Goal: Task Accomplishment & Management: Use online tool/utility

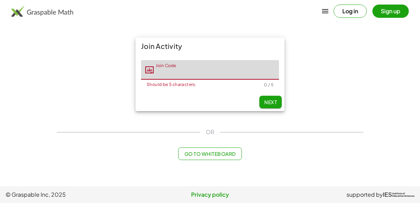
click at [65, 101] on div "Join Activity Join Code Join Code Should be 5 characters. 0 / 5 Next" at bounding box center [210, 75] width 315 height 82
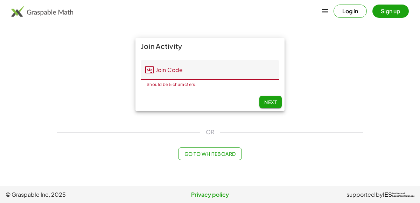
click at [184, 74] on input "Join Code" at bounding box center [216, 70] width 125 height 20
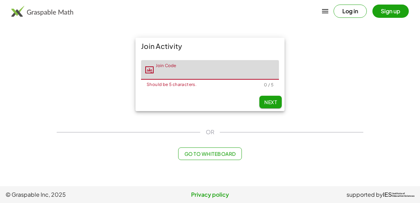
click at [35, 95] on main "Join Activity Join Code Join Code Should be 5 characters. 0 / 5 Next OR Go to W…" at bounding box center [210, 93] width 420 height 187
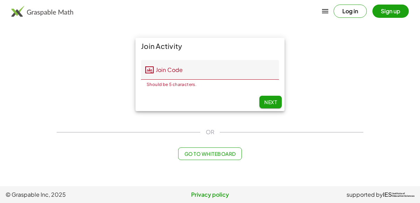
click at [182, 67] on input "Join Code" at bounding box center [216, 70] width 125 height 20
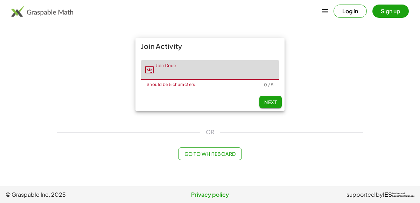
click at [182, 67] on input "Join Code" at bounding box center [216, 70] width 125 height 20
type input "*****"
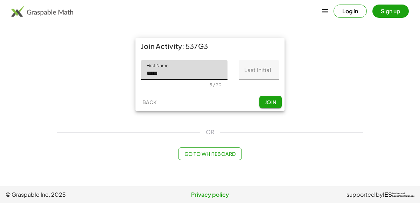
type input "*****"
click at [271, 67] on input "Last Initial" at bounding box center [259, 70] width 40 height 20
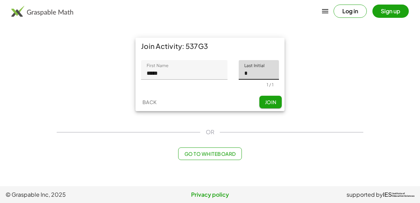
type input "*"
click at [272, 93] on div "Back Join" at bounding box center [210, 102] width 149 height 18
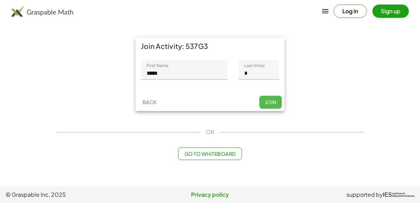
click at [273, 102] on span "Join" at bounding box center [271, 102] width 12 height 6
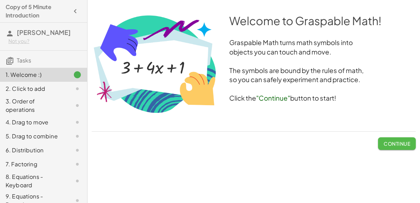
click at [394, 138] on button "Continue" at bounding box center [397, 144] width 38 height 13
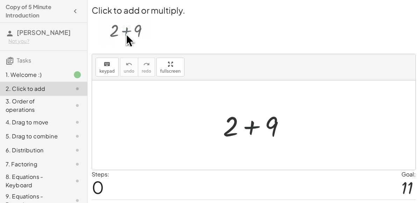
click at [253, 129] on div at bounding box center [257, 126] width 75 height 36
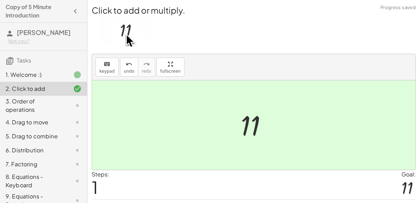
scroll to position [18, 0]
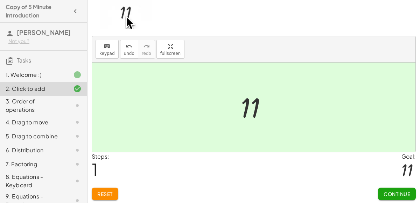
click at [413, 188] on button "Continue" at bounding box center [397, 194] width 38 height 13
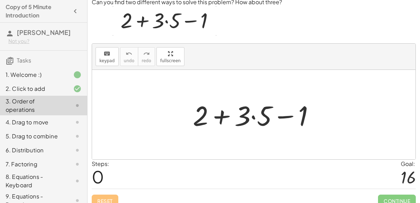
click at [222, 119] on div at bounding box center [256, 115] width 134 height 36
click at [254, 118] on div at bounding box center [256, 115] width 134 height 36
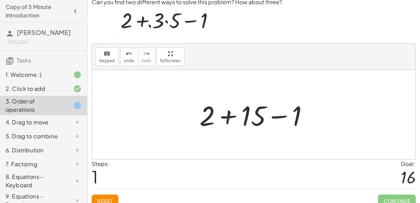
click at [228, 117] on div at bounding box center [257, 115] width 122 height 36
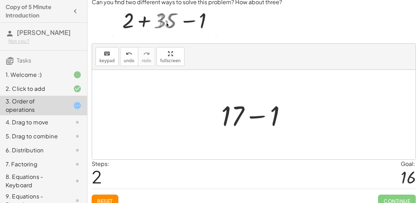
click at [263, 117] on div at bounding box center [257, 115] width 78 height 36
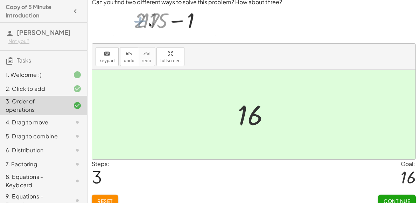
click at [386, 199] on span "Continue" at bounding box center [397, 201] width 27 height 6
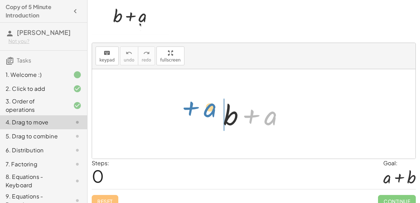
drag, startPoint x: 272, startPoint y: 113, endPoint x: 212, endPoint y: 106, distance: 61.1
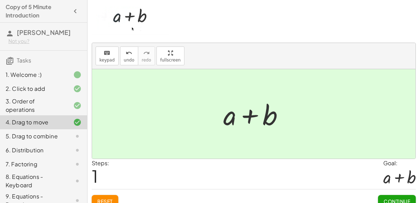
click at [397, 202] on span "Continue" at bounding box center [397, 202] width 27 height 6
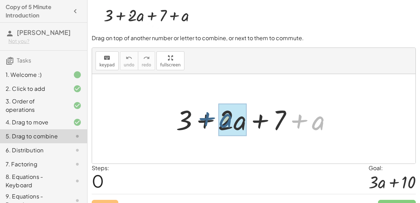
drag, startPoint x: 319, startPoint y: 119, endPoint x: 227, endPoint y: 116, distance: 91.8
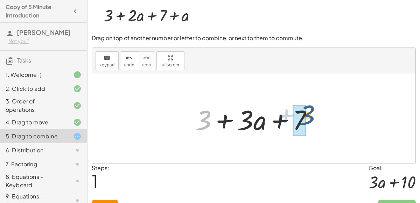
drag, startPoint x: 204, startPoint y: 120, endPoint x: 309, endPoint y: 115, distance: 105.2
click at [309, 115] on div at bounding box center [257, 119] width 130 height 36
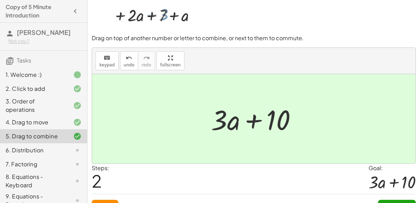
click at [404, 200] on button "Continue" at bounding box center [397, 206] width 38 height 13
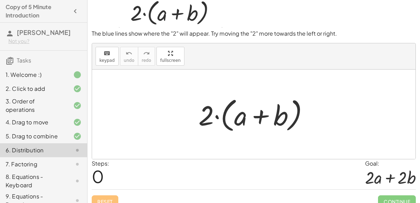
scroll to position [26, 0]
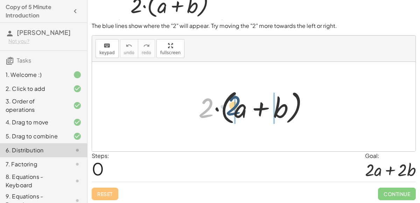
drag, startPoint x: 208, startPoint y: 112, endPoint x: 237, endPoint y: 113, distance: 28.7
click at [237, 113] on div at bounding box center [256, 107] width 123 height 40
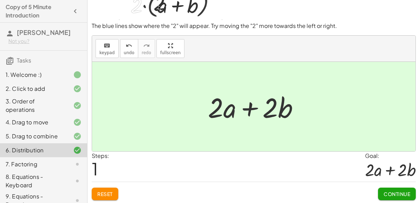
click at [383, 188] on button "Continue" at bounding box center [397, 194] width 38 height 13
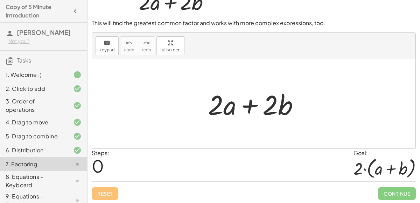
scroll to position [28, 0]
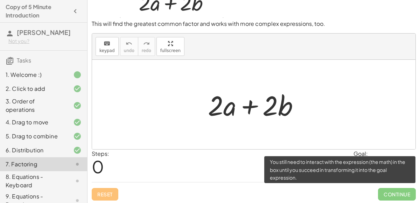
click at [387, 194] on span "Continue" at bounding box center [397, 194] width 38 height 13
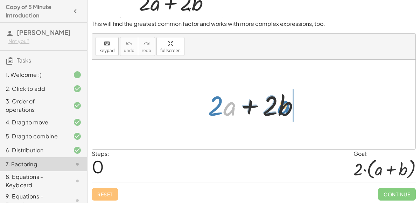
drag, startPoint x: 224, startPoint y: 104, endPoint x: 278, endPoint y: 103, distance: 54.3
click at [278, 103] on div at bounding box center [257, 105] width 104 height 36
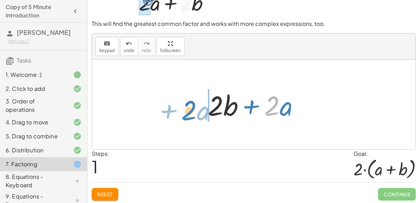
drag, startPoint x: 272, startPoint y: 108, endPoint x: 190, endPoint y: 112, distance: 81.7
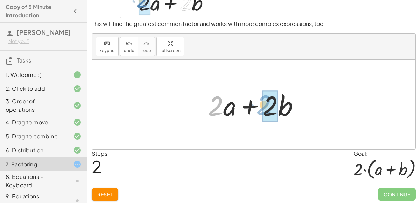
drag, startPoint x: 212, startPoint y: 108, endPoint x: 260, endPoint y: 107, distance: 48.3
click at [260, 107] on div at bounding box center [257, 105] width 104 height 36
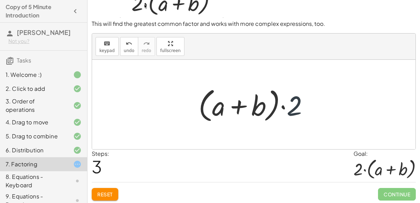
click at [300, 102] on div at bounding box center [256, 105] width 123 height 40
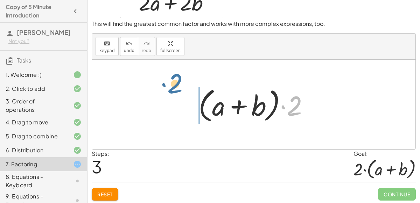
drag, startPoint x: 299, startPoint y: 103, endPoint x: 180, endPoint y: 87, distance: 119.5
click at [180, 87] on div "+ · 2 · a + · 2 · b + · 2 · b + · 2 · a + · 2 · a + · 2 · b · 2 + · 2 a + b · (…" at bounding box center [254, 105] width 324 height 90
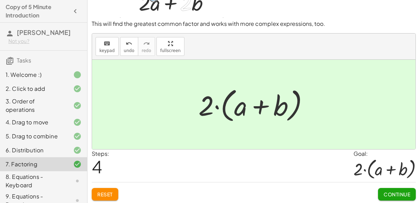
click at [389, 193] on span "Continue" at bounding box center [397, 195] width 27 height 6
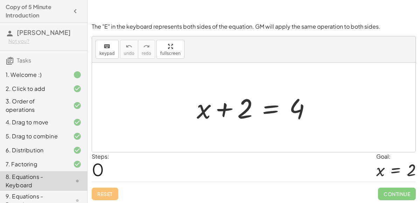
scroll to position [60, 0]
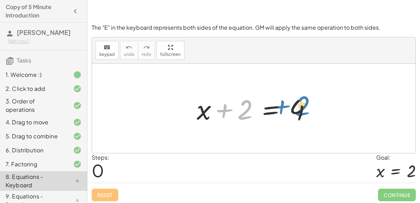
drag, startPoint x: 240, startPoint y: 113, endPoint x: 297, endPoint y: 109, distance: 57.2
click at [297, 109] on div at bounding box center [256, 109] width 127 height 36
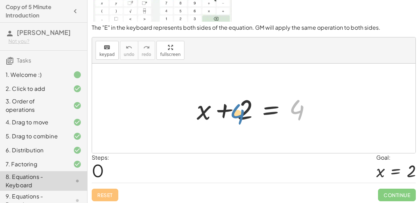
drag, startPoint x: 297, startPoint y: 110, endPoint x: 237, endPoint y: 113, distance: 59.3
click at [237, 113] on div at bounding box center [256, 109] width 127 height 36
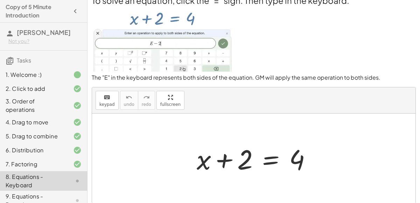
scroll to position [10, 0]
click at [244, 157] on div at bounding box center [256, 158] width 127 height 36
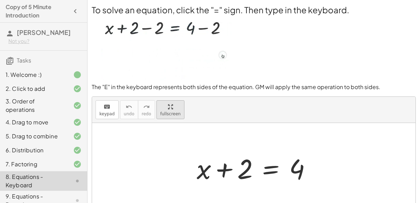
scroll to position [0, 0]
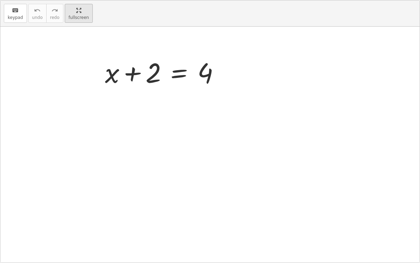
click at [166, 148] on div "keyboard keypad undo undo redo redo fullscreen + x + 2 = 4 ×" at bounding box center [210, 131] width 420 height 262
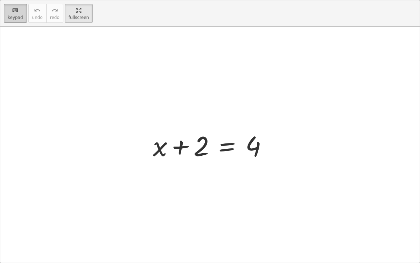
click at [16, 12] on icon "keyboard" at bounding box center [15, 10] width 7 height 8
click at [17, 16] on span "keypad" at bounding box center [15, 17] width 15 height 5
click at [69, 0] on html "Copy of 5 Minute Introduction [PERSON_NAME] L Not you? Tasks 1. Welcome :) 2. C…" at bounding box center [210, 131] width 420 height 263
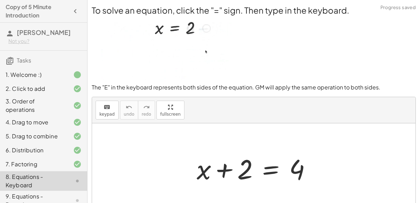
scroll to position [1, 0]
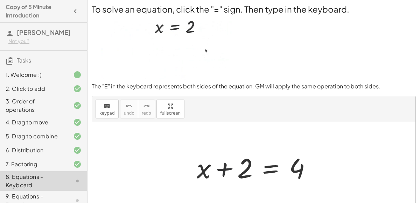
click at [227, 169] on div at bounding box center [256, 168] width 127 height 36
click at [266, 169] on div at bounding box center [256, 168] width 127 height 36
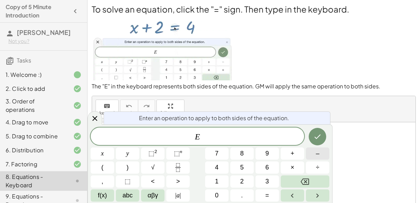
click at [315, 155] on button "–" at bounding box center [317, 154] width 23 height 12
click at [247, 180] on button "2" at bounding box center [241, 182] width 23 height 12
click at [314, 138] on icon "Done" at bounding box center [317, 137] width 8 height 8
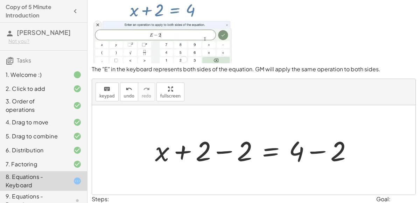
scroll to position [20, 0]
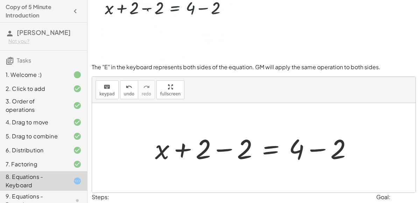
click at [203, 146] on div at bounding box center [257, 148] width 210 height 36
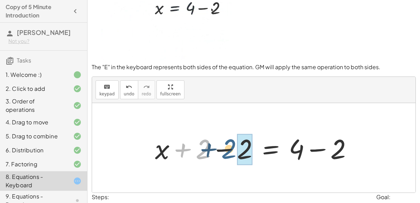
drag, startPoint x: 204, startPoint y: 148, endPoint x: 234, endPoint y: 148, distance: 29.8
click at [234, 148] on div at bounding box center [257, 148] width 210 height 36
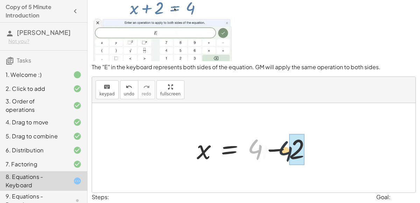
drag, startPoint x: 260, startPoint y: 148, endPoint x: 297, endPoint y: 148, distance: 37.1
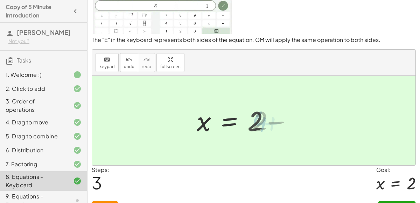
scroll to position [61, 0]
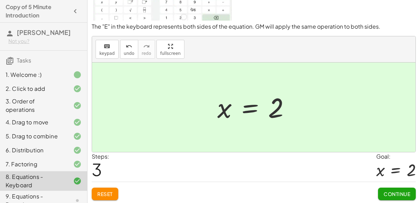
click at [400, 192] on span "Continue" at bounding box center [397, 194] width 27 height 6
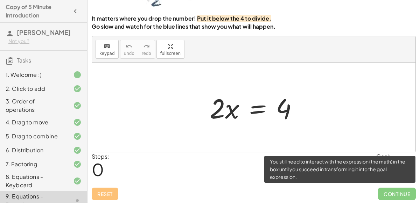
click at [402, 190] on span "Continue" at bounding box center [397, 194] width 38 height 13
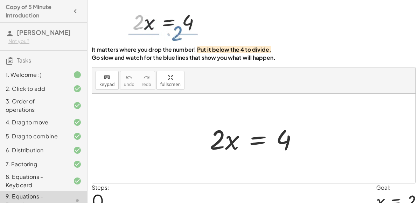
scroll to position [25, 0]
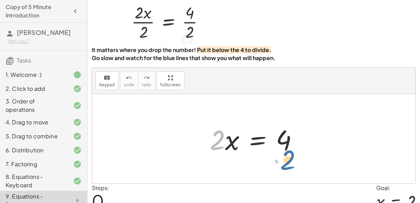
drag, startPoint x: 216, startPoint y: 135, endPoint x: 287, endPoint y: 155, distance: 73.5
click at [287, 155] on div at bounding box center [256, 139] width 101 height 36
drag, startPoint x: 216, startPoint y: 136, endPoint x: 285, endPoint y: 151, distance: 70.3
click at [285, 151] on div at bounding box center [256, 139] width 101 height 36
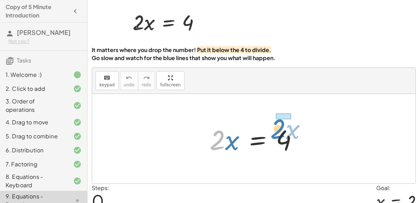
drag, startPoint x: 213, startPoint y: 141, endPoint x: 274, endPoint y: 128, distance: 62.0
click at [274, 128] on div at bounding box center [256, 139] width 101 height 36
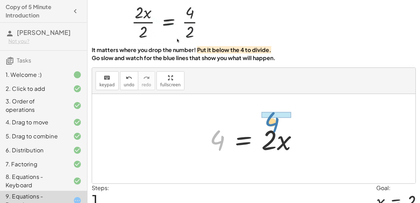
drag, startPoint x: 218, startPoint y: 140, endPoint x: 272, endPoint y: 122, distance: 57.4
click at [272, 122] on div at bounding box center [256, 139] width 101 height 36
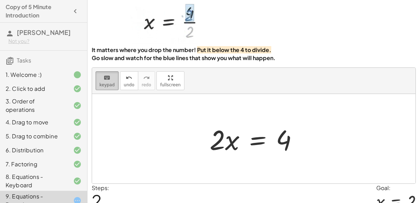
click at [110, 78] on div "keyboard" at bounding box center [106, 78] width 15 height 8
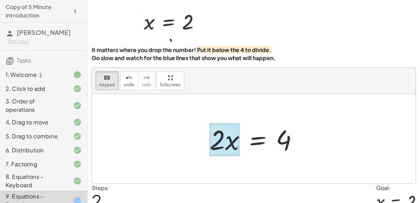
drag, startPoint x: 216, startPoint y: 140, endPoint x: 229, endPoint y: 155, distance: 20.1
click at [229, 155] on div at bounding box center [225, 140] width 30 height 33
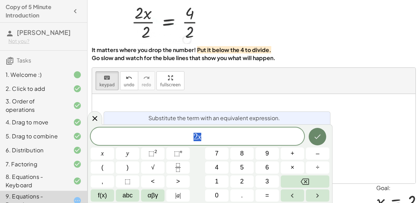
click at [320, 133] on icon "Done" at bounding box center [317, 137] width 8 height 8
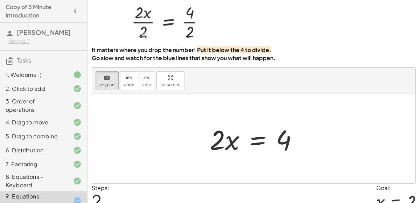
drag, startPoint x: 215, startPoint y: 134, endPoint x: 279, endPoint y: 172, distance: 73.5
drag, startPoint x: 217, startPoint y: 139, endPoint x: 219, endPoint y: 162, distance: 23.9
click at [163, 151] on div at bounding box center [254, 139] width 324 height 90
click at [224, 130] on div at bounding box center [217, 140] width 15 height 33
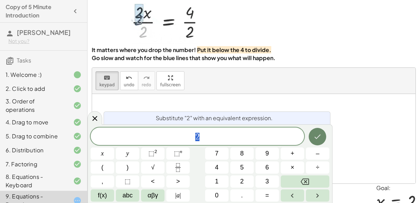
click at [320, 137] on icon "Done" at bounding box center [317, 137] width 8 height 8
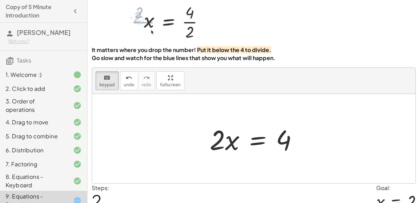
drag, startPoint x: 217, startPoint y: 142, endPoint x: 236, endPoint y: 156, distance: 23.5
click at [236, 156] on div at bounding box center [256, 139] width 101 height 36
click at [217, 134] on div at bounding box center [256, 139] width 101 height 36
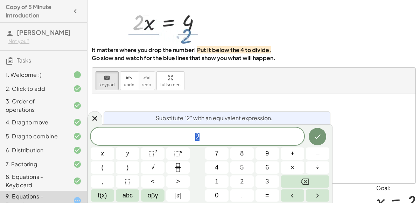
click at [203, 141] on span "2" at bounding box center [198, 137] width 214 height 10
click at [318, 140] on icon "Done" at bounding box center [317, 137] width 8 height 8
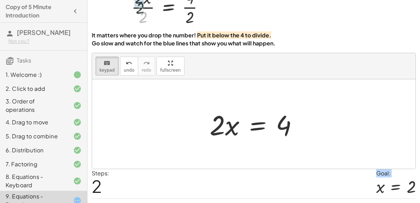
scroll to position [53, 0]
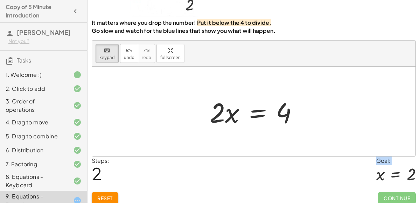
drag, startPoint x: 212, startPoint y: 169, endPoint x: 259, endPoint y: 201, distance: 56.9
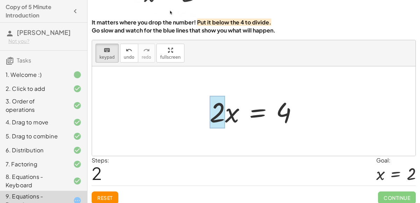
click at [218, 116] on div at bounding box center [217, 112] width 15 height 33
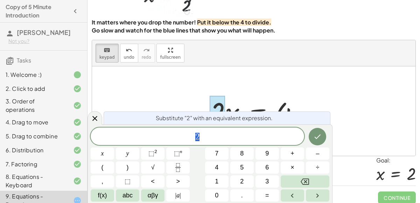
click at [220, 136] on span "2" at bounding box center [198, 137] width 214 height 10
click at [317, 131] on button "Done" at bounding box center [318, 137] width 18 height 18
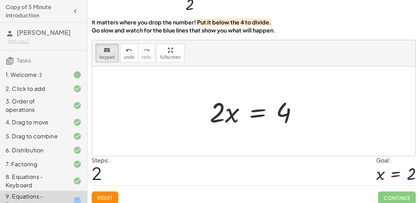
click at [217, 112] on div at bounding box center [256, 112] width 101 height 36
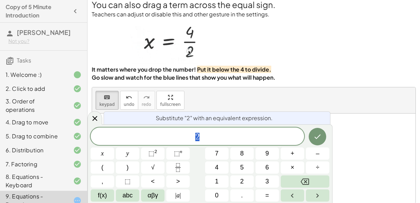
scroll to position [5, 0]
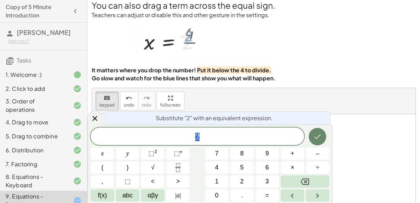
click at [319, 134] on icon "Done" at bounding box center [317, 137] width 8 height 8
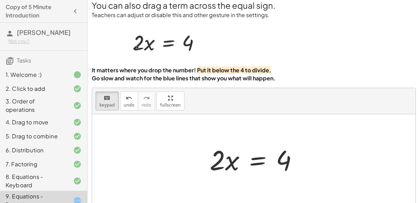
drag, startPoint x: 220, startPoint y: 162, endPoint x: 277, endPoint y: 192, distance: 64.5
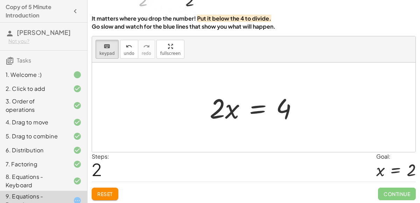
click at [130, 153] on div "Steps: 2 Goal: x = 2" at bounding box center [254, 167] width 324 height 29
drag, startPoint x: 216, startPoint y: 111, endPoint x: 229, endPoint y: 161, distance: 52.5
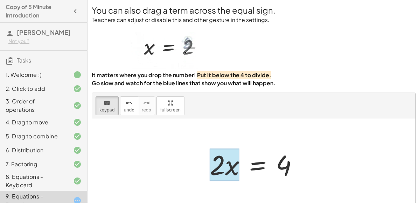
click at [298, 95] on div "keyboard keypad undo [PERSON_NAME] redo fullscreen" at bounding box center [254, 106] width 324 height 26
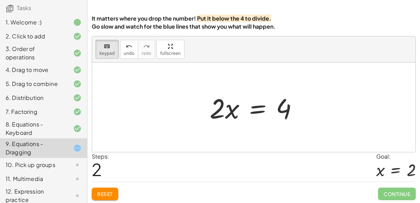
scroll to position [53, 0]
click at [161, 124] on div at bounding box center [254, 108] width 324 height 90
drag, startPoint x: 217, startPoint y: 99, endPoint x: 228, endPoint y: 183, distance: 84.3
click at [168, 136] on div at bounding box center [254, 108] width 324 height 90
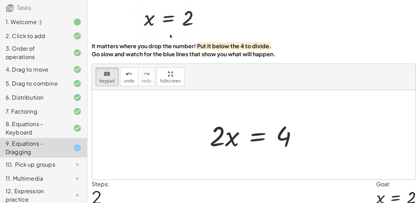
scroll to position [31, 0]
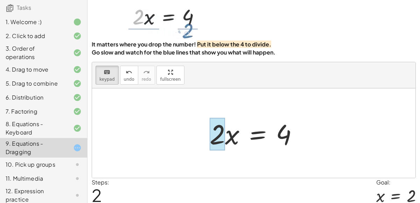
click at [220, 133] on div at bounding box center [217, 134] width 15 height 33
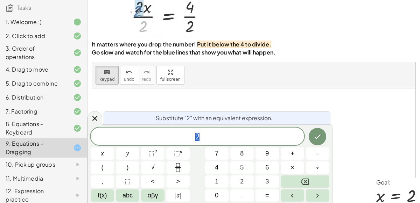
click at [220, 133] on span "2" at bounding box center [198, 137] width 214 height 10
click at [315, 135] on icon "Done" at bounding box center [317, 137] width 8 height 8
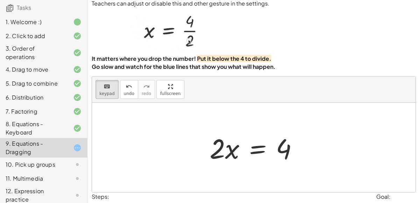
scroll to position [15, 0]
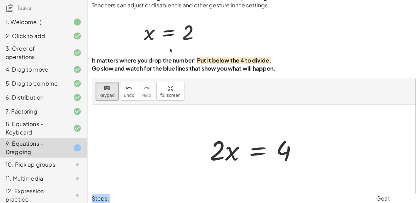
drag, startPoint x: 219, startPoint y: 141, endPoint x: 277, endPoint y: 194, distance: 78.8
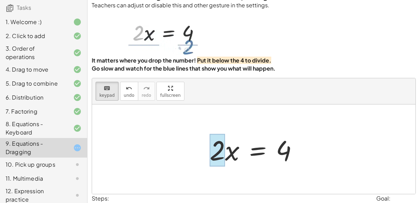
click at [222, 154] on div at bounding box center [217, 150] width 15 height 33
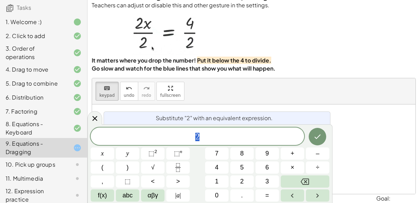
click at [222, 154] on button "7" at bounding box center [216, 154] width 23 height 12
click at [88, 115] on div at bounding box center [95, 118] width 15 height 14
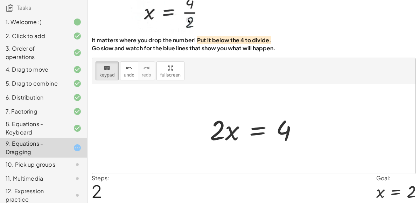
scroll to position [57, 0]
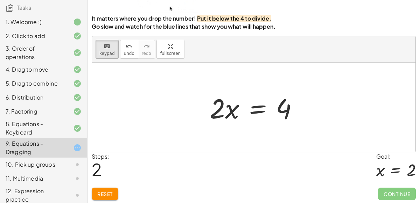
drag, startPoint x: 213, startPoint y: 102, endPoint x: 231, endPoint y: 145, distance: 47.4
click at [217, 108] on div at bounding box center [217, 108] width 15 height 33
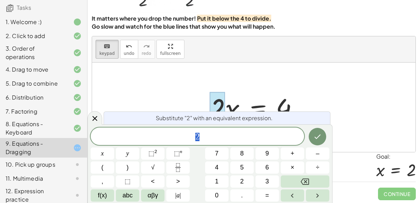
click at [206, 140] on span "2" at bounding box center [198, 137] width 214 height 10
click at [291, 157] on span "+" at bounding box center [293, 153] width 4 height 9
click at [245, 180] on button "2" at bounding box center [241, 182] width 23 height 12
click at [321, 140] on icon "Done" at bounding box center [317, 137] width 8 height 8
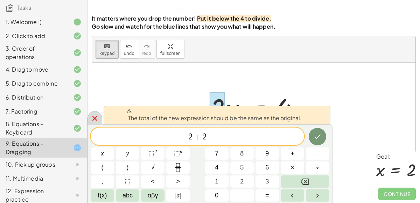
click at [93, 120] on icon at bounding box center [95, 119] width 8 height 8
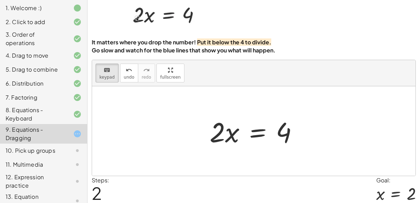
scroll to position [67, 0]
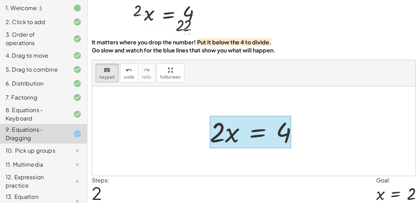
click at [257, 131] on div at bounding box center [251, 132] width 82 height 33
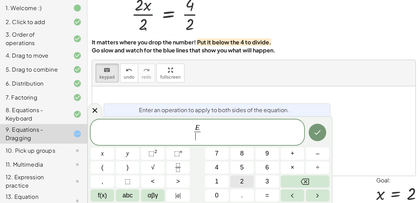
click at [246, 181] on button "2" at bounding box center [241, 182] width 23 height 12
click at [314, 130] on icon "Done" at bounding box center [317, 133] width 8 height 8
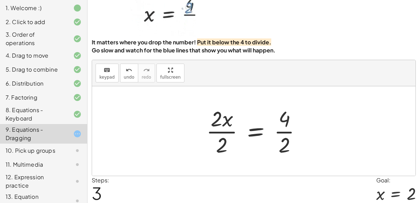
click at [224, 131] on div at bounding box center [257, 131] width 108 height 54
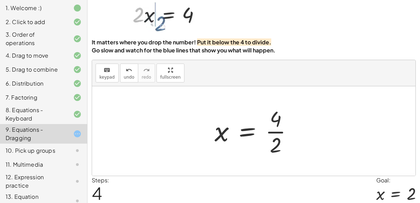
click at [271, 131] on div at bounding box center [256, 131] width 91 height 54
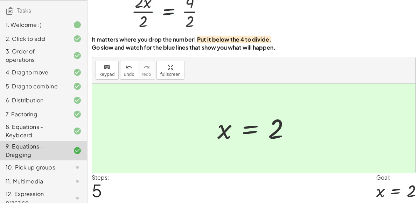
scroll to position [57, 0]
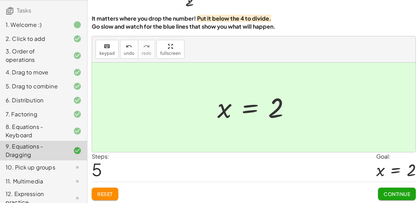
click at [406, 194] on span "Continue" at bounding box center [397, 194] width 27 height 6
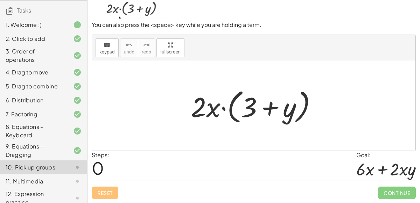
scroll to position [56, 0]
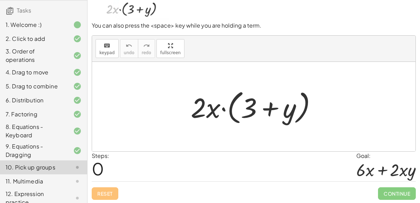
click at [210, 107] on div at bounding box center [256, 107] width 139 height 40
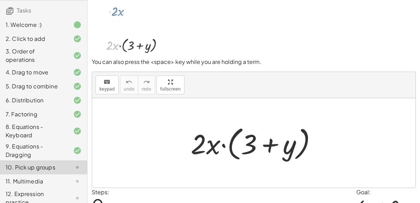
scroll to position [20, 0]
click at [212, 146] on div at bounding box center [256, 143] width 139 height 40
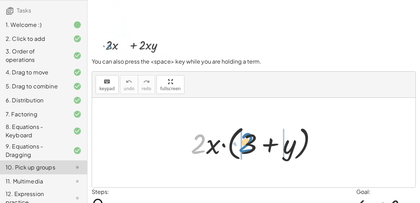
drag, startPoint x: 198, startPoint y: 145, endPoint x: 247, endPoint y: 144, distance: 49.0
click at [247, 144] on div at bounding box center [256, 143] width 139 height 40
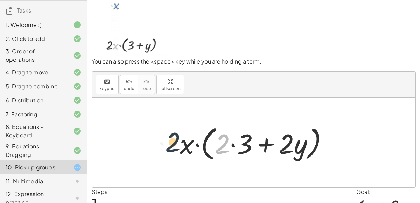
drag, startPoint x: 225, startPoint y: 141, endPoint x: 175, endPoint y: 141, distance: 50.1
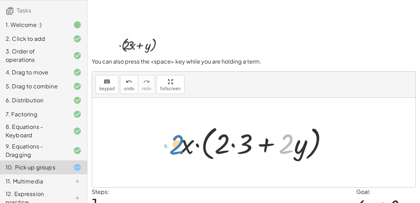
drag, startPoint x: 288, startPoint y: 138, endPoint x: 181, endPoint y: 137, distance: 107.2
click at [181, 137] on div at bounding box center [256, 143] width 161 height 40
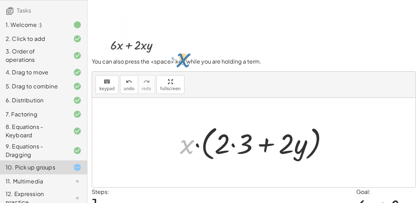
drag, startPoint x: 186, startPoint y: 146, endPoint x: 182, endPoint y: 61, distance: 84.5
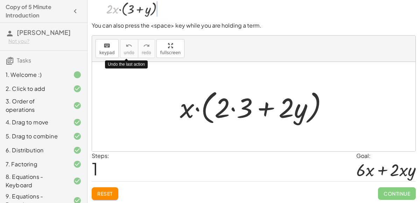
scroll to position [56, 0]
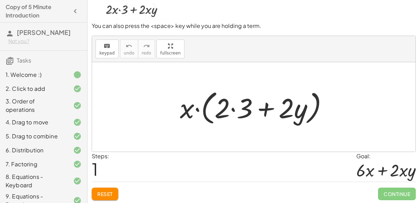
click at [224, 107] on div at bounding box center [256, 107] width 161 height 40
click at [234, 110] on div at bounding box center [256, 107] width 161 height 40
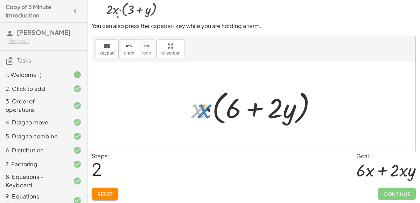
drag, startPoint x: 196, startPoint y: 110, endPoint x: 203, endPoint y: 109, distance: 6.7
click at [203, 109] on div at bounding box center [257, 107] width 138 height 40
click at [199, 110] on div at bounding box center [257, 107] width 138 height 40
drag, startPoint x: 194, startPoint y: 106, endPoint x: 241, endPoint y: 105, distance: 47.6
click at [241, 105] on div at bounding box center [257, 107] width 138 height 40
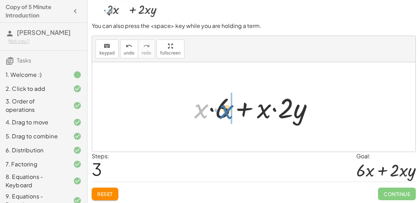
drag, startPoint x: 194, startPoint y: 112, endPoint x: 224, endPoint y: 109, distance: 30.9
click at [224, 109] on div at bounding box center [257, 107] width 132 height 36
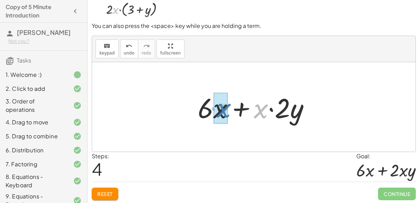
drag, startPoint x: 259, startPoint y: 111, endPoint x: 222, endPoint y: 111, distance: 37.5
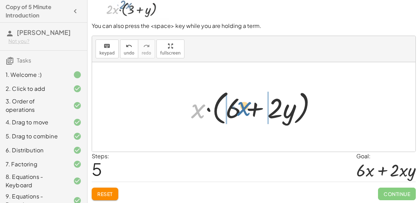
drag, startPoint x: 198, startPoint y: 110, endPoint x: 244, endPoint y: 107, distance: 46.0
click at [244, 107] on div at bounding box center [257, 107] width 138 height 40
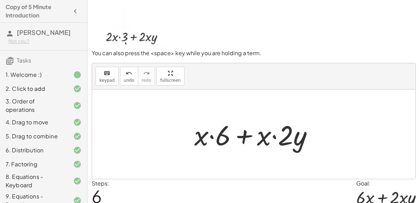
scroll to position [28, 0]
drag, startPoint x: 204, startPoint y: 135, endPoint x: 271, endPoint y: 139, distance: 67.0
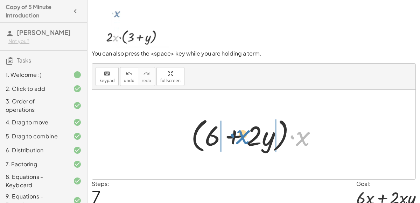
drag, startPoint x: 303, startPoint y: 141, endPoint x: 243, endPoint y: 139, distance: 59.9
click at [243, 139] on div at bounding box center [257, 135] width 138 height 40
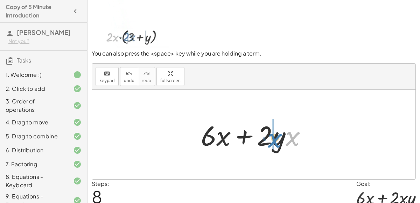
drag, startPoint x: 292, startPoint y: 141, endPoint x: 275, endPoint y: 142, distance: 17.9
click at [275, 142] on div at bounding box center [257, 135] width 118 height 36
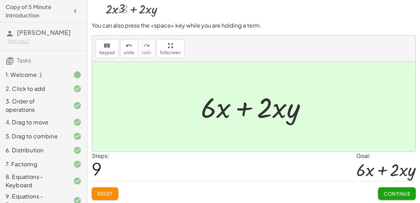
scroll to position [55, 0]
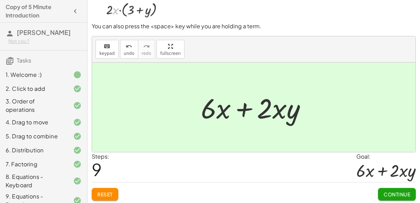
click at [385, 188] on button "Continue" at bounding box center [397, 194] width 38 height 13
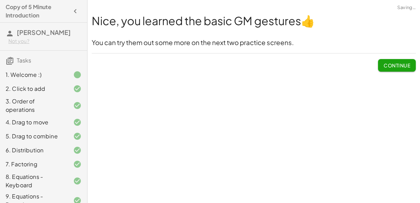
scroll to position [0, 0]
click at [391, 68] on button "Continue" at bounding box center [397, 65] width 38 height 13
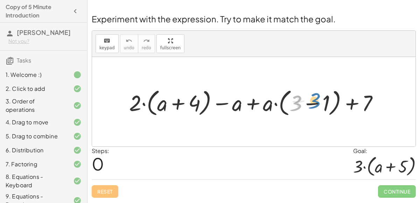
drag, startPoint x: 298, startPoint y: 110, endPoint x: 319, endPoint y: 107, distance: 21.2
click at [319, 107] on div at bounding box center [257, 102] width 262 height 33
click at [311, 105] on div at bounding box center [257, 102] width 262 height 33
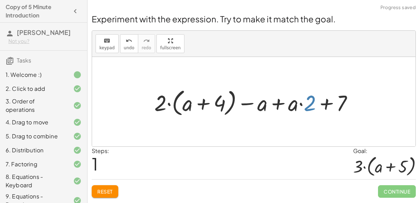
click at [312, 105] on div at bounding box center [257, 102] width 212 height 33
click at [324, 104] on div at bounding box center [257, 102] width 212 height 33
click at [292, 106] on div at bounding box center [257, 102] width 212 height 33
click at [278, 103] on div at bounding box center [257, 102] width 212 height 33
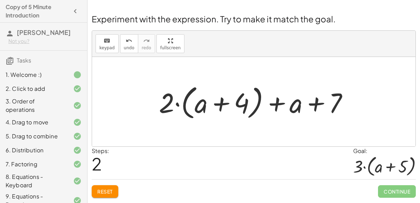
click at [224, 104] on div at bounding box center [256, 102] width 202 height 40
click at [243, 103] on div at bounding box center [256, 102] width 202 height 40
click at [276, 103] on div at bounding box center [256, 102] width 202 height 40
click at [176, 104] on div at bounding box center [256, 102] width 202 height 40
click at [166, 103] on div at bounding box center [256, 102] width 202 height 40
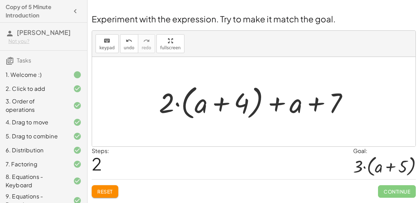
click at [195, 106] on div at bounding box center [256, 102] width 202 height 40
click at [196, 106] on div at bounding box center [256, 102] width 202 height 40
click at [298, 105] on div at bounding box center [256, 102] width 202 height 40
click at [273, 106] on div at bounding box center [256, 102] width 202 height 40
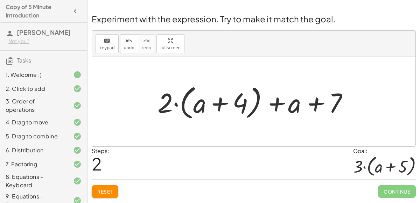
click at [273, 106] on div at bounding box center [256, 102] width 202 height 40
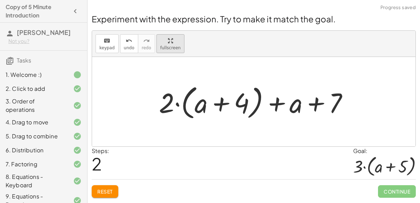
click at [167, 89] on div "keyboard keypad undo undo redo redo fullscreen + · 2 · ( + a + 4 ) − a + · a · …" at bounding box center [254, 89] width 324 height 116
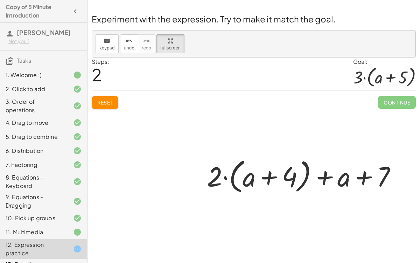
click at [231, 155] on div at bounding box center [304, 175] width 202 height 40
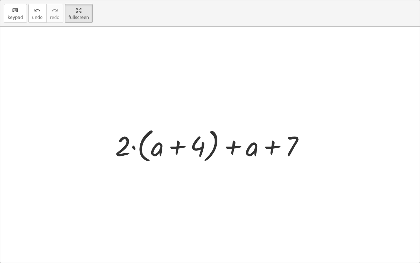
click at [279, 147] on div at bounding box center [213, 145] width 202 height 40
click at [294, 146] on div at bounding box center [213, 145] width 202 height 40
click at [199, 142] on div at bounding box center [213, 145] width 202 height 40
click at [179, 148] on div at bounding box center [213, 145] width 202 height 40
click at [20, 10] on div "keyboard" at bounding box center [15, 10] width 15 height 8
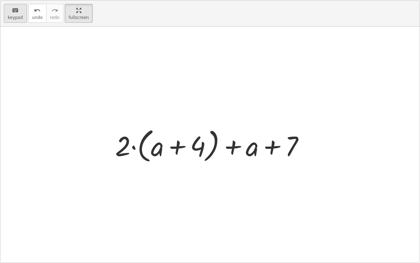
click at [20, 14] on div "keyboard" at bounding box center [15, 10] width 15 height 8
click at [67, 0] on html "Copy of 5 Minute Introduction [PERSON_NAME] L Not you? Tasks 1. Welcome :) 2. C…" at bounding box center [210, 131] width 420 height 263
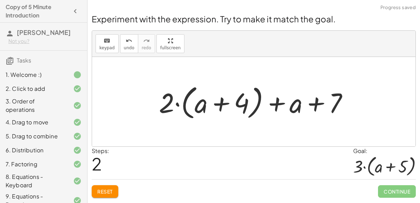
click at [275, 105] on div at bounding box center [256, 102] width 202 height 40
click at [293, 105] on div at bounding box center [256, 102] width 202 height 40
click at [294, 103] on div at bounding box center [256, 102] width 202 height 40
click at [280, 103] on div at bounding box center [256, 102] width 202 height 40
click at [227, 103] on div at bounding box center [256, 102] width 202 height 40
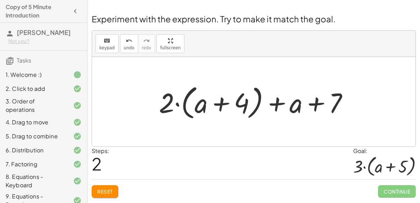
click at [165, 105] on div at bounding box center [256, 102] width 202 height 40
click at [176, 103] on div at bounding box center [256, 102] width 202 height 40
drag, startPoint x: 297, startPoint y: 106, endPoint x: 232, endPoint y: 105, distance: 65.1
click at [232, 105] on div at bounding box center [256, 102] width 202 height 40
click at [275, 104] on div at bounding box center [256, 102] width 202 height 40
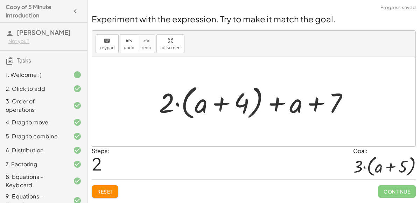
click at [312, 105] on div at bounding box center [256, 102] width 202 height 40
click at [164, 103] on div at bounding box center [256, 102] width 202 height 40
click at [179, 103] on div at bounding box center [256, 102] width 202 height 40
click at [197, 106] on div at bounding box center [256, 102] width 202 height 40
click at [184, 105] on div at bounding box center [256, 102] width 202 height 40
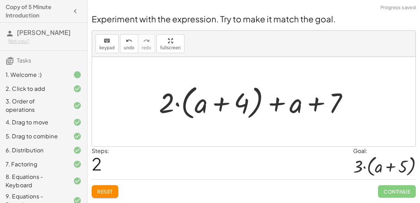
scroll to position [85, 0]
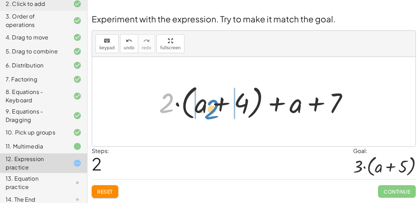
drag, startPoint x: 172, startPoint y: 105, endPoint x: 223, endPoint y: 103, distance: 51.5
click at [223, 103] on div at bounding box center [256, 102] width 202 height 40
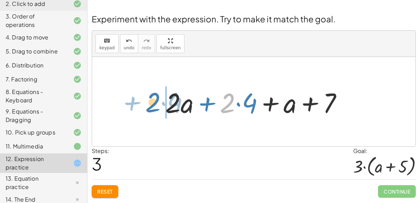
drag, startPoint x: 228, startPoint y: 106, endPoint x: 157, endPoint y: 106, distance: 71.1
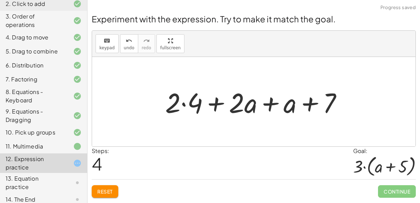
click at [184, 104] on div at bounding box center [257, 102] width 190 height 36
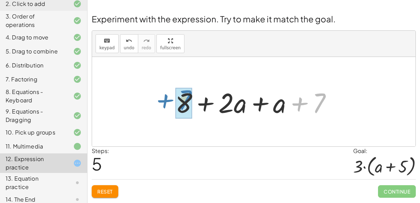
drag, startPoint x: 325, startPoint y: 100, endPoint x: 193, endPoint y: 98, distance: 131.7
click at [193, 98] on div at bounding box center [256, 102] width 169 height 36
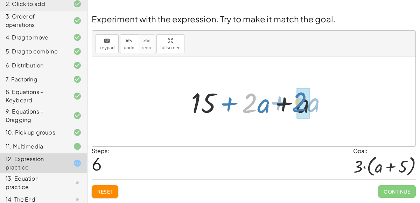
drag, startPoint x: 247, startPoint y: 104, endPoint x: 297, endPoint y: 103, distance: 50.8
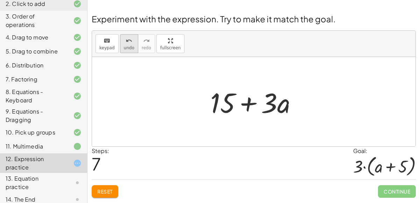
click at [128, 47] on span "undo" at bounding box center [129, 48] width 11 height 5
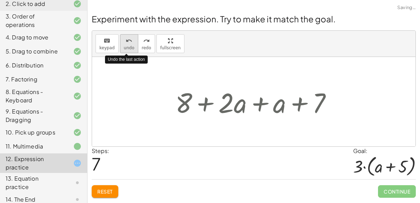
click at [128, 47] on span "undo" at bounding box center [129, 48] width 11 height 5
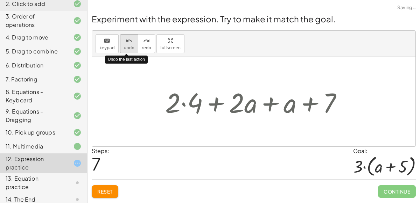
click at [128, 47] on span "undo" at bounding box center [129, 48] width 11 height 5
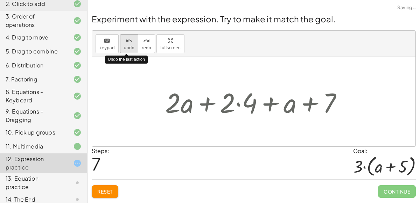
click at [128, 47] on span "undo" at bounding box center [129, 48] width 11 height 5
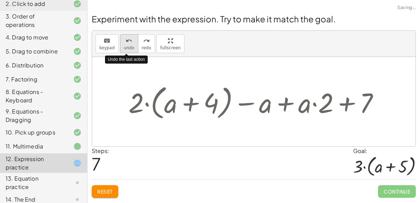
click at [128, 47] on span "undo" at bounding box center [129, 48] width 11 height 5
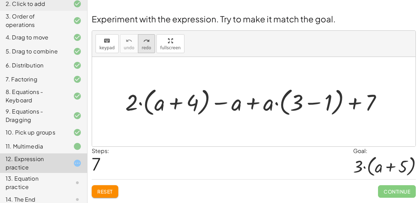
click at [143, 41] on icon "redo" at bounding box center [146, 41] width 7 height 8
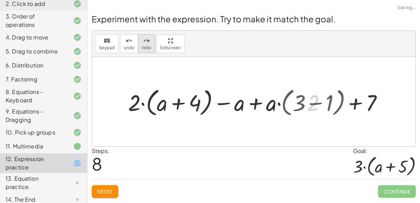
click at [143, 41] on icon "redo" at bounding box center [146, 41] width 7 height 8
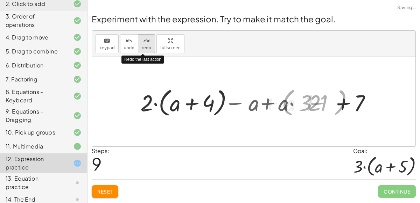
click at [143, 41] on icon "redo" at bounding box center [146, 41] width 7 height 8
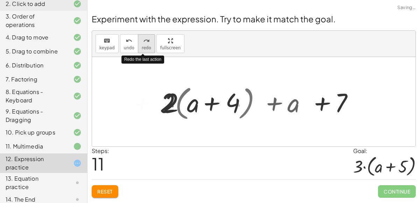
click at [143, 41] on icon "redo" at bounding box center [146, 41] width 7 height 8
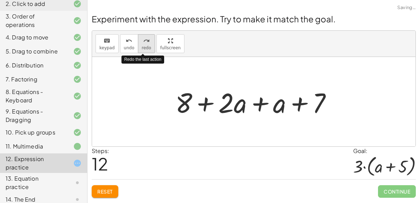
click at [143, 41] on icon "redo" at bounding box center [146, 41] width 7 height 8
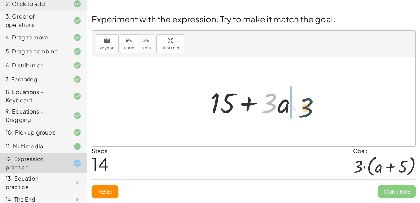
drag, startPoint x: 271, startPoint y: 106, endPoint x: 307, endPoint y: 111, distance: 36.7
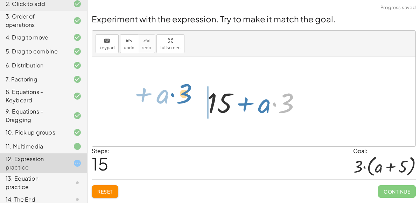
drag, startPoint x: 284, startPoint y: 106, endPoint x: 184, endPoint y: 97, distance: 101.3
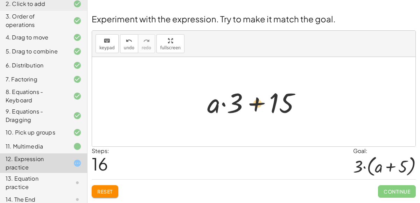
drag, startPoint x: 236, startPoint y: 103, endPoint x: 261, endPoint y: 103, distance: 24.9
click at [261, 103] on div at bounding box center [257, 102] width 106 height 36
drag, startPoint x: 239, startPoint y: 106, endPoint x: 269, endPoint y: 105, distance: 29.4
click at [269, 105] on div at bounding box center [257, 102] width 106 height 36
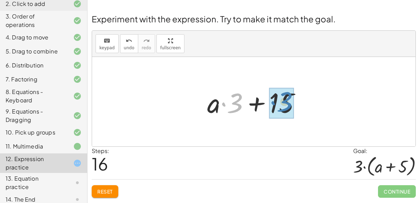
drag, startPoint x: 237, startPoint y: 103, endPoint x: 285, endPoint y: 99, distance: 47.4
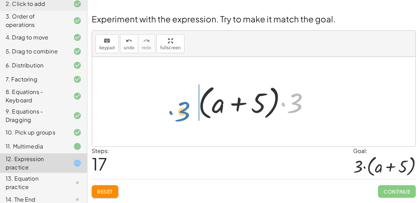
drag, startPoint x: 297, startPoint y: 104, endPoint x: 183, endPoint y: 112, distance: 114.4
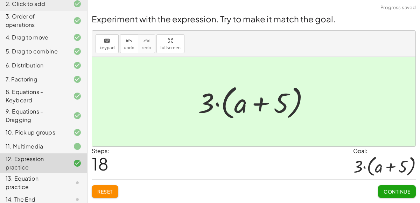
click at [411, 194] on button "Continue" at bounding box center [397, 192] width 38 height 13
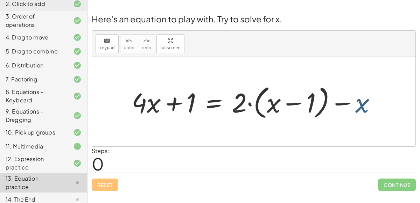
click at [366, 106] on div at bounding box center [256, 102] width 257 height 40
drag, startPoint x: 366, startPoint y: 106, endPoint x: 163, endPoint y: 101, distance: 202.8
click at [163, 101] on div at bounding box center [256, 102] width 257 height 40
drag, startPoint x: 362, startPoint y: 105, endPoint x: 143, endPoint y: 104, distance: 219.2
click at [143, 104] on div at bounding box center [256, 102] width 257 height 40
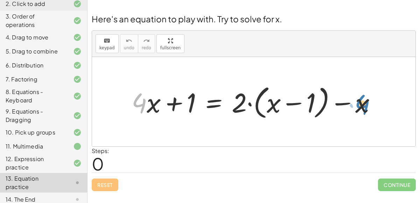
drag, startPoint x: 143, startPoint y: 104, endPoint x: 365, endPoint y: 105, distance: 221.7
click at [365, 105] on div at bounding box center [256, 102] width 257 height 40
drag, startPoint x: 362, startPoint y: 106, endPoint x: 344, endPoint y: 86, distance: 27.2
click at [344, 86] on div at bounding box center [256, 102] width 257 height 40
drag, startPoint x: 235, startPoint y: 106, endPoint x: 226, endPoint y: 110, distance: 9.6
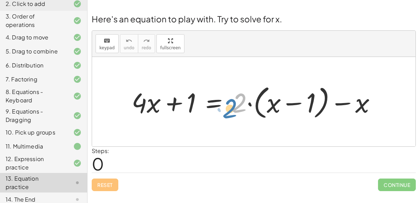
click at [226, 110] on div at bounding box center [256, 102] width 257 height 40
drag, startPoint x: 358, startPoint y: 105, endPoint x: 366, endPoint y: 95, distance: 13.0
click at [366, 95] on div at bounding box center [256, 102] width 257 height 40
drag, startPoint x: 238, startPoint y: 102, endPoint x: 273, endPoint y: 107, distance: 35.1
click at [273, 107] on div at bounding box center [256, 102] width 257 height 40
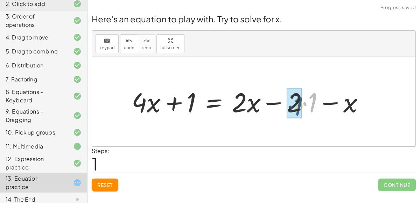
drag, startPoint x: 313, startPoint y: 103, endPoint x: 299, endPoint y: 106, distance: 14.6
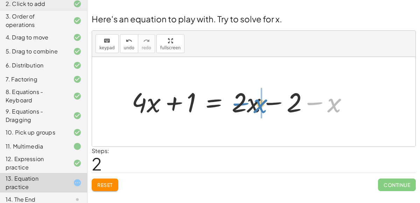
drag, startPoint x: 339, startPoint y: 106, endPoint x: 265, endPoint y: 107, distance: 73.9
click at [265, 107] on div at bounding box center [242, 101] width 229 height 35
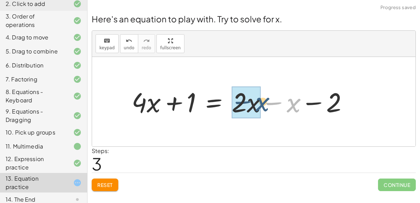
drag, startPoint x: 292, startPoint y: 106, endPoint x: 245, endPoint y: 107, distance: 46.9
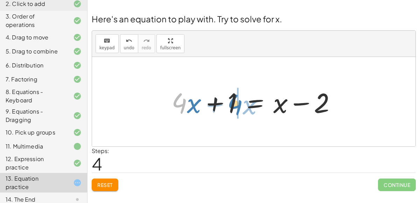
drag, startPoint x: 184, startPoint y: 107, endPoint x: 239, endPoint y: 108, distance: 55.3
click at [239, 108] on div at bounding box center [256, 102] width 177 height 36
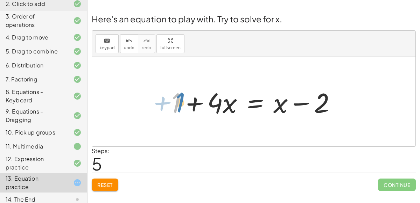
drag, startPoint x: 178, startPoint y: 104, endPoint x: 182, endPoint y: 103, distance: 3.8
click at [182, 103] on div at bounding box center [256, 102] width 177 height 36
drag, startPoint x: 214, startPoint y: 105, endPoint x: 178, endPoint y: 103, distance: 36.8
click at [178, 103] on div at bounding box center [256, 102] width 177 height 36
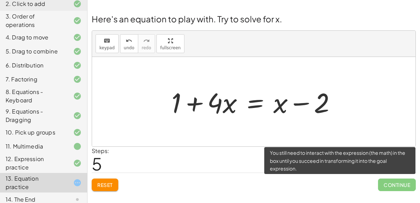
click at [401, 182] on span "Continue" at bounding box center [397, 185] width 38 height 13
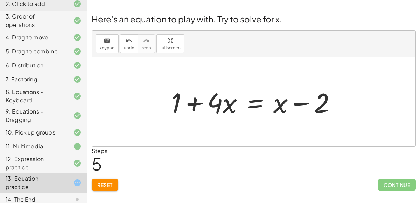
click at [219, 107] on div at bounding box center [256, 102] width 177 height 36
click at [225, 105] on div at bounding box center [256, 102] width 177 height 36
click at [254, 102] on div at bounding box center [256, 102] width 177 height 36
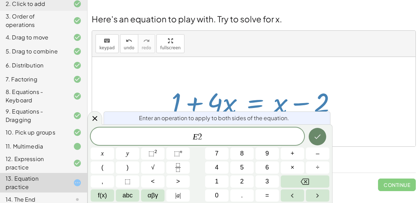
click at [322, 133] on icon "Done" at bounding box center [317, 137] width 8 height 8
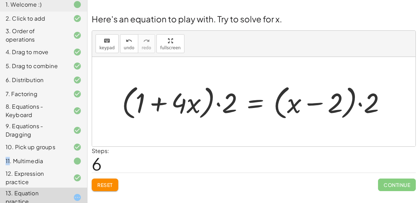
scroll to position [64, 0]
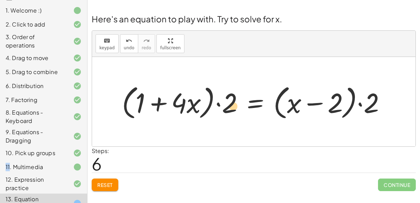
drag, startPoint x: 229, startPoint y: 107, endPoint x: 233, endPoint y: 110, distance: 4.6
click at [233, 110] on div at bounding box center [256, 102] width 277 height 40
drag, startPoint x: 233, startPoint y: 110, endPoint x: 180, endPoint y: 107, distance: 52.6
click at [180, 107] on div at bounding box center [256, 102] width 277 height 40
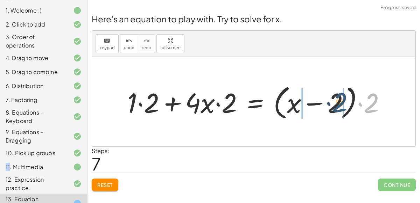
drag, startPoint x: 365, startPoint y: 102, endPoint x: 332, endPoint y: 101, distance: 32.2
click at [332, 101] on div at bounding box center [259, 102] width 271 height 40
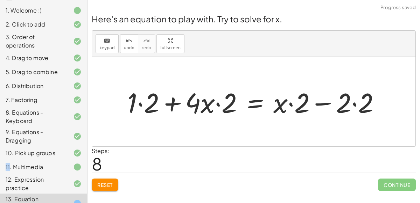
click at [304, 104] on div at bounding box center [256, 102] width 265 height 36
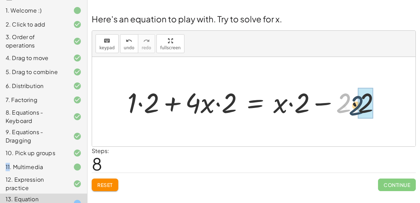
drag, startPoint x: 347, startPoint y: 105, endPoint x: 361, endPoint y: 107, distance: 14.5
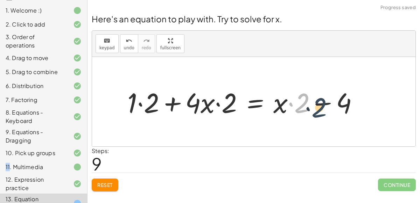
drag, startPoint x: 304, startPoint y: 102, endPoint x: 321, endPoint y: 107, distance: 18.1
click at [321, 107] on div at bounding box center [245, 102] width 243 height 36
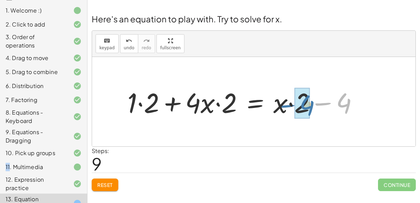
drag, startPoint x: 347, startPoint y: 104, endPoint x: 311, endPoint y: 106, distance: 36.8
click at [311, 106] on div at bounding box center [245, 102] width 243 height 36
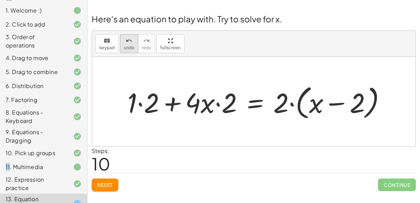
click at [129, 46] on span "undo" at bounding box center [129, 48] width 11 height 5
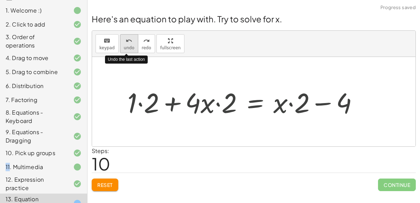
click at [129, 46] on span "undo" at bounding box center [129, 48] width 11 height 5
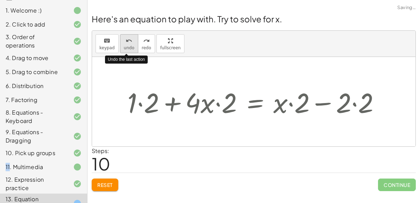
click at [129, 46] on span "undo" at bounding box center [129, 48] width 11 height 5
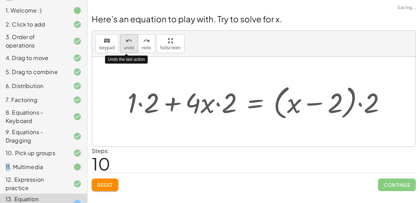
click at [129, 46] on span "undo" at bounding box center [129, 48] width 11 height 5
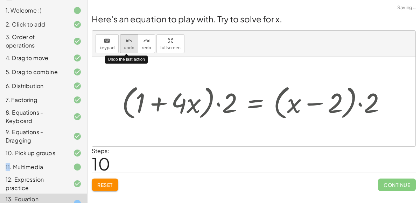
click at [129, 46] on span "undo" at bounding box center [129, 48] width 11 height 5
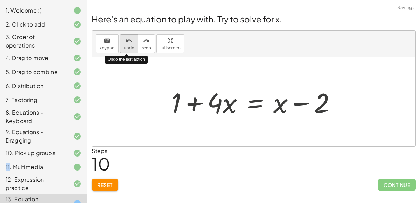
click at [129, 46] on span "undo" at bounding box center [129, 48] width 11 height 5
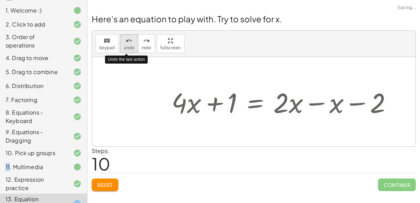
click at [129, 46] on span "undo" at bounding box center [129, 48] width 11 height 5
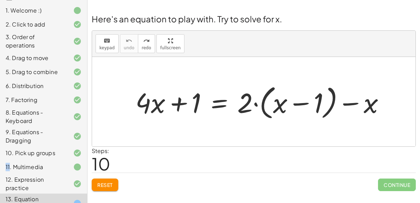
click at [243, 104] on div at bounding box center [263, 102] width 262 height 40
drag, startPoint x: 243, startPoint y: 104, endPoint x: 285, endPoint y: 101, distance: 41.4
click at [285, 101] on div at bounding box center [263, 102] width 262 height 40
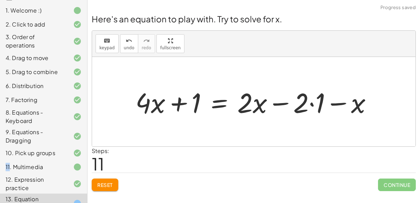
click at [304, 104] on div at bounding box center [256, 102] width 249 height 36
click at [314, 103] on div at bounding box center [256, 102] width 249 height 36
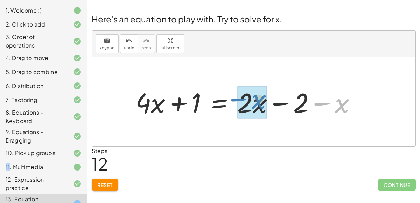
drag, startPoint x: 344, startPoint y: 106, endPoint x: 261, endPoint y: 102, distance: 83.5
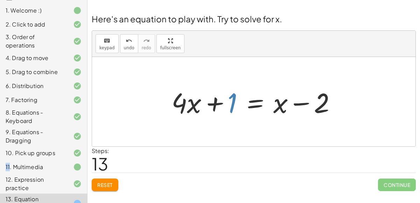
click at [233, 105] on div at bounding box center [256, 102] width 177 height 36
click at [251, 104] on div at bounding box center [256, 102] width 177 height 36
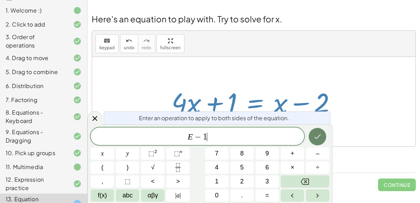
click at [325, 136] on button "Done" at bounding box center [318, 137] width 18 height 18
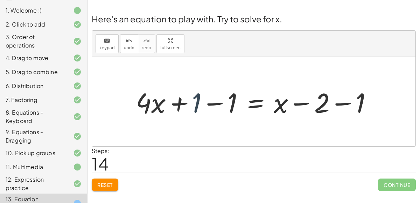
click at [194, 104] on div at bounding box center [256, 102] width 249 height 36
click at [195, 99] on div at bounding box center [256, 102] width 249 height 36
click at [214, 102] on div at bounding box center [256, 102] width 249 height 36
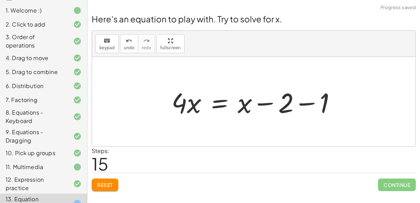
click at [269, 104] on div at bounding box center [256, 102] width 177 height 36
click at [300, 101] on div at bounding box center [256, 102] width 177 height 36
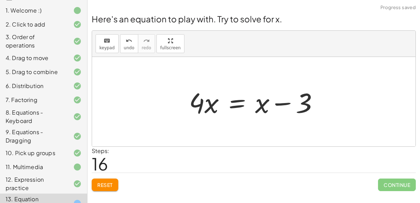
click at [279, 104] on div at bounding box center [257, 102] width 142 height 36
click at [267, 105] on div at bounding box center [257, 102] width 142 height 36
drag, startPoint x: 261, startPoint y: 107, endPoint x: 265, endPoint y: 107, distance: 4.9
click at [265, 107] on div at bounding box center [257, 102] width 142 height 36
click at [240, 101] on div at bounding box center [257, 102] width 142 height 36
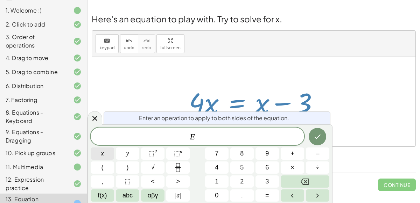
click at [100, 152] on button "x" at bounding box center [102, 154] width 23 height 12
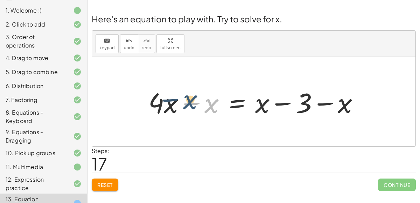
drag, startPoint x: 206, startPoint y: 107, endPoint x: 188, endPoint y: 106, distance: 18.3
click at [188, 106] on div at bounding box center [256, 102] width 223 height 36
click at [186, 102] on div at bounding box center [256, 102] width 223 height 36
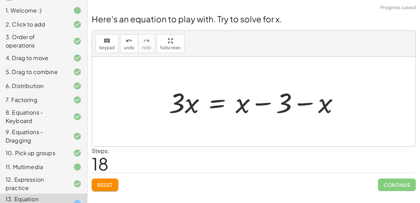
click at [301, 103] on div at bounding box center [256, 102] width 183 height 36
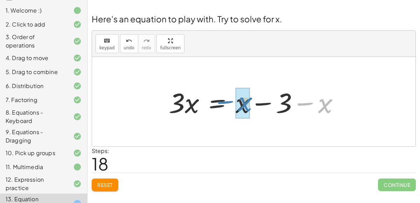
drag, startPoint x: 333, startPoint y: 107, endPoint x: 253, endPoint y: 105, distance: 79.9
click at [253, 105] on div at bounding box center [256, 102] width 183 height 36
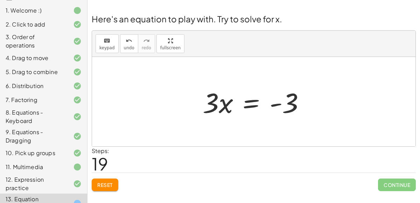
click at [255, 105] on div at bounding box center [256, 102] width 115 height 36
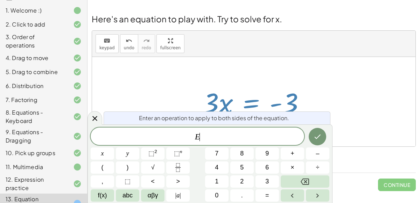
click at [198, 45] on div "keyboard keypad undo [PERSON_NAME] redo fullscreen" at bounding box center [254, 44] width 324 height 26
click at [236, 136] on span "E" at bounding box center [198, 137] width 214 height 10
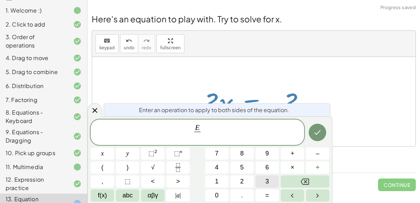
click at [263, 180] on button "3" at bounding box center [267, 182] width 23 height 12
click at [316, 137] on icon "Done" at bounding box center [317, 133] width 8 height 8
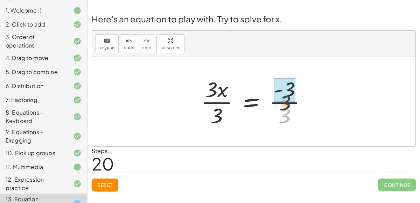
drag, startPoint x: 286, startPoint y: 117, endPoint x: 286, endPoint y: 103, distance: 13.7
click at [286, 103] on div at bounding box center [257, 102] width 118 height 54
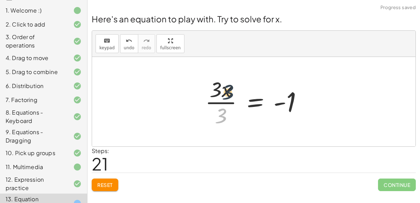
drag, startPoint x: 220, startPoint y: 112, endPoint x: 225, endPoint y: 86, distance: 25.8
click at [225, 86] on div at bounding box center [257, 102] width 110 height 54
click at [223, 109] on div at bounding box center [257, 102] width 110 height 54
drag, startPoint x: 222, startPoint y: 113, endPoint x: 216, endPoint y: 86, distance: 28.0
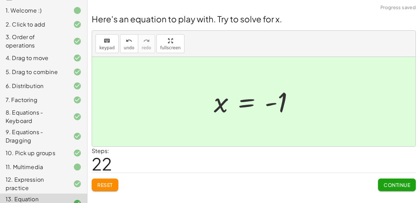
click at [0, 0] on div "Here's an equation to play with. Try to solve for x. keyboard keypad undo undo …" at bounding box center [0, 0] width 0 height 0
click at [403, 181] on button "Continue" at bounding box center [397, 185] width 38 height 13
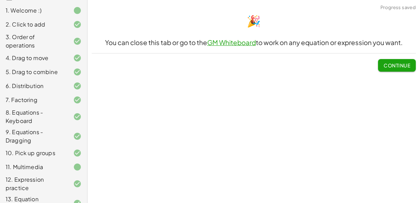
click at [395, 62] on span "Continue" at bounding box center [397, 65] width 27 height 6
